Goal: Find specific page/section: Find specific page/section

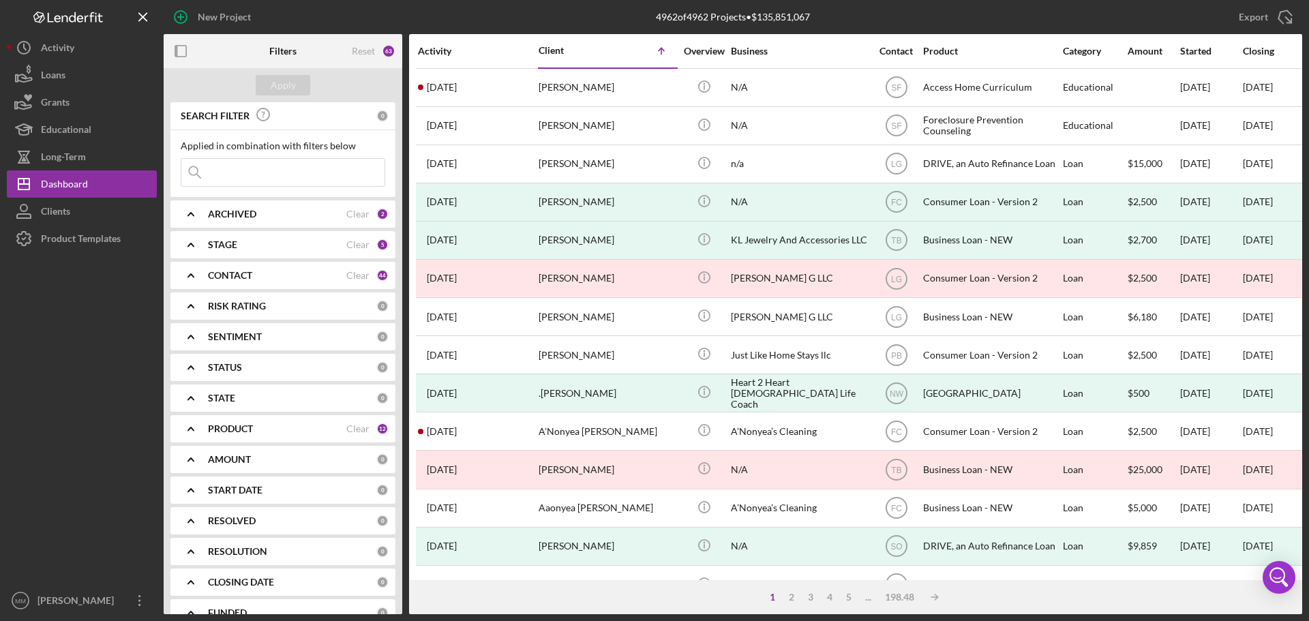
click at [220, 175] on input at bounding box center [282, 172] width 203 height 27
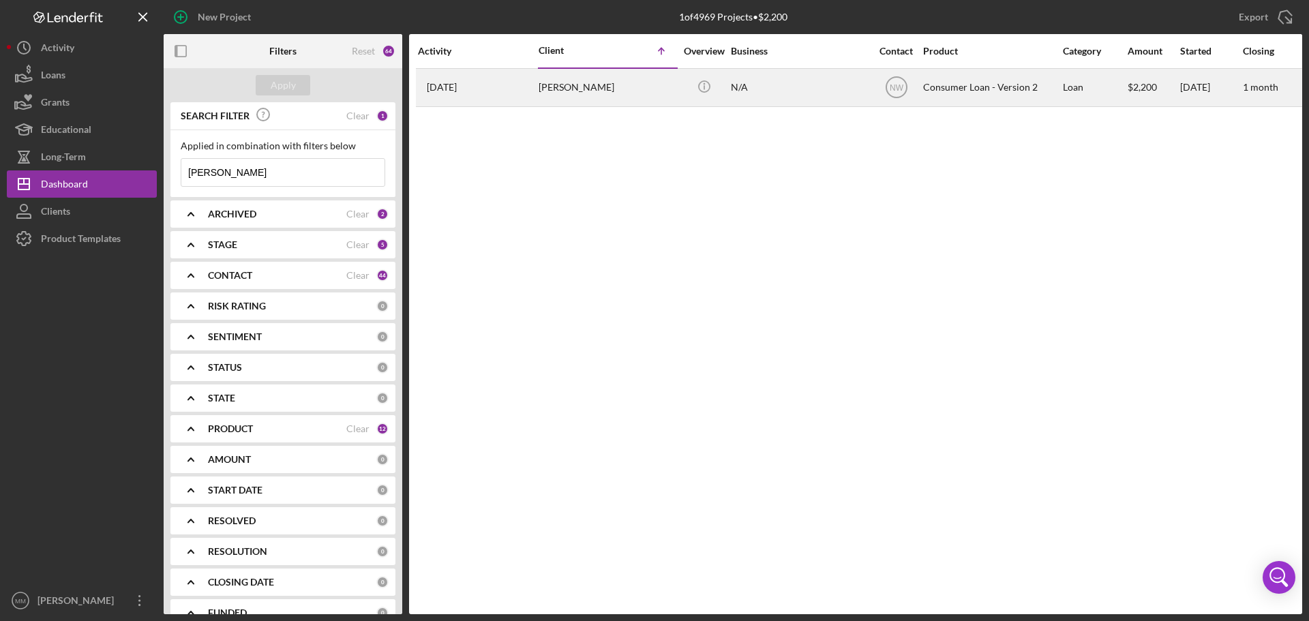
type input "[PERSON_NAME]"
click at [558, 90] on div "[PERSON_NAME]" at bounding box center [607, 88] width 136 height 36
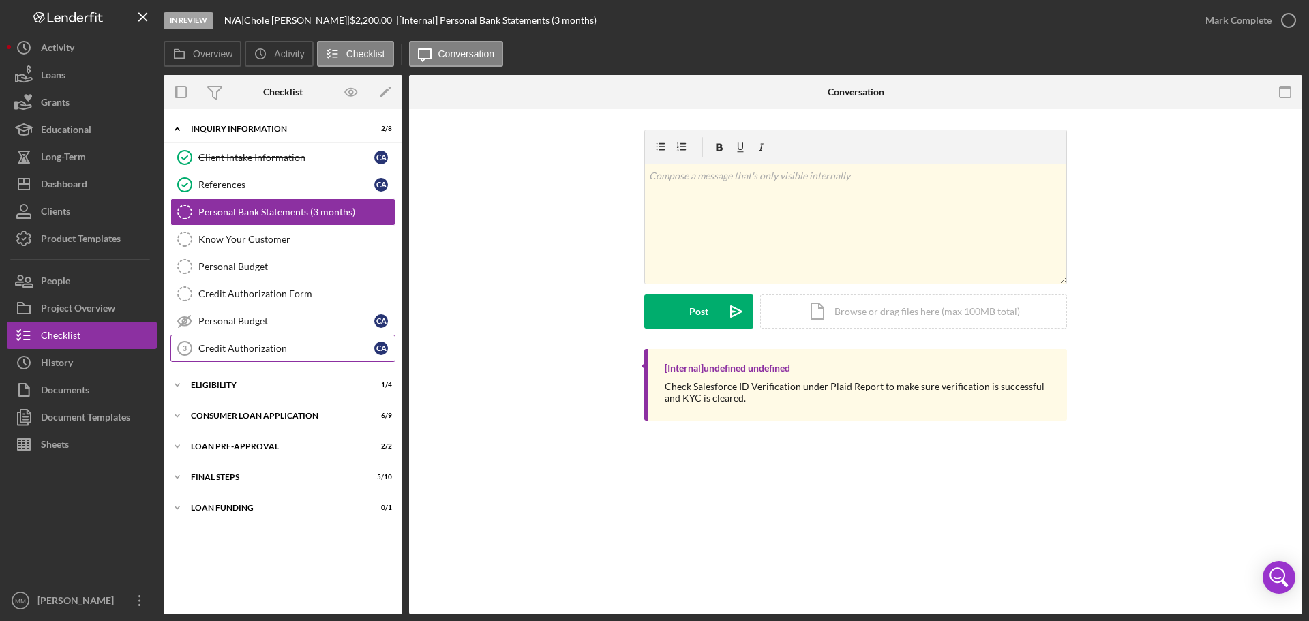
click at [249, 344] on div "Credit Authorization" at bounding box center [286, 348] width 176 height 11
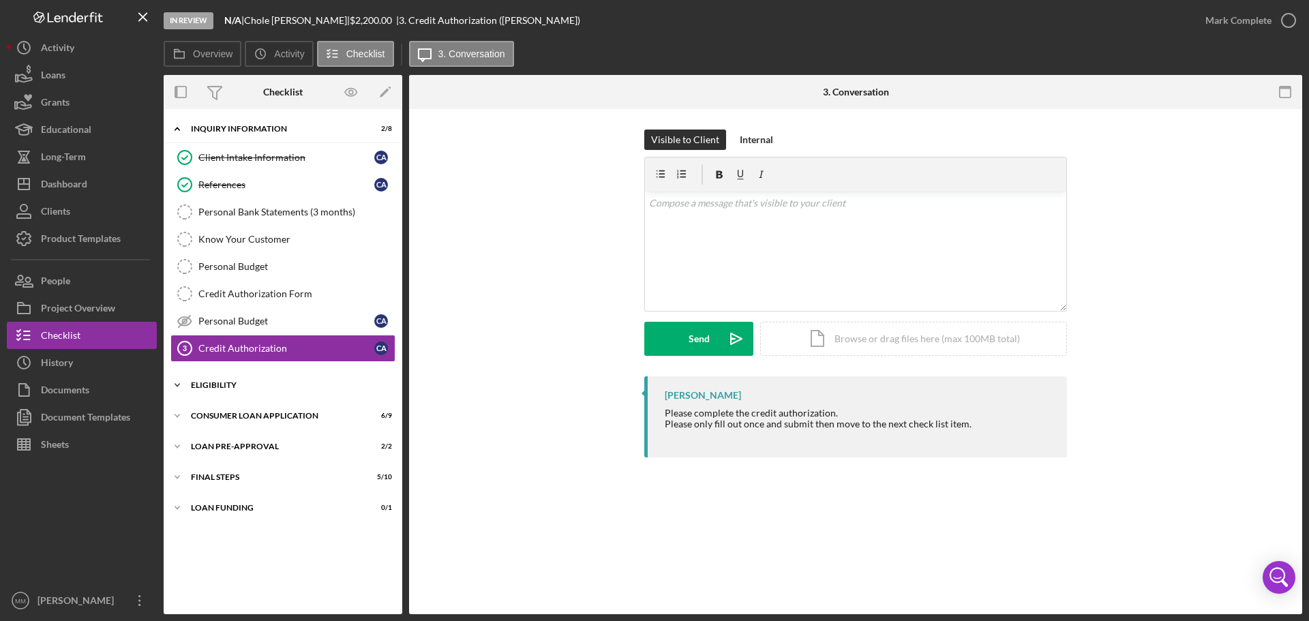
click at [176, 130] on polyline at bounding box center [177, 129] width 4 height 3
